Goal: Task Accomplishment & Management: Manage account settings

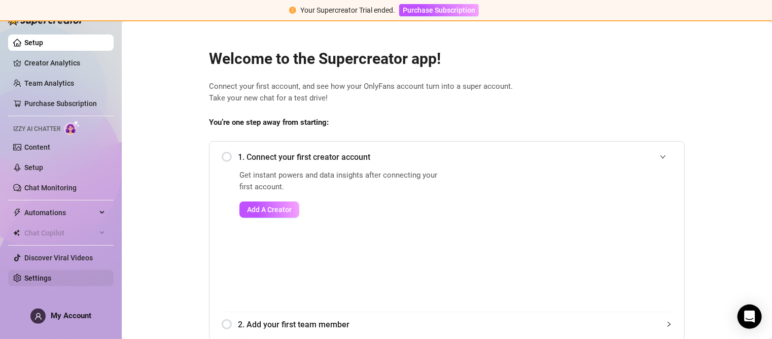
click at [36, 275] on link "Settings" at bounding box center [37, 278] width 27 height 8
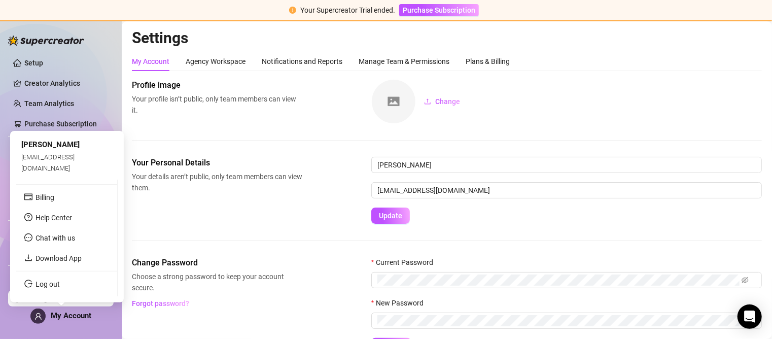
click at [79, 320] on div "My Account" at bounding box center [60, 315] width 61 height 15
click at [60, 285] on link "Log out" at bounding box center [47, 284] width 24 height 8
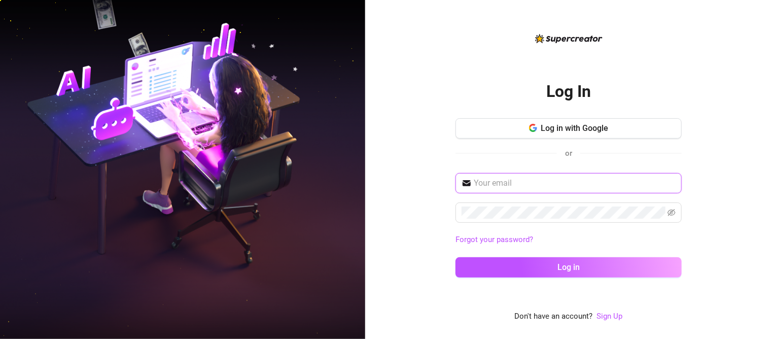
type input "[EMAIL_ADDRESS][DOMAIN_NAME]"
